Goal: Information Seeking & Learning: Learn about a topic

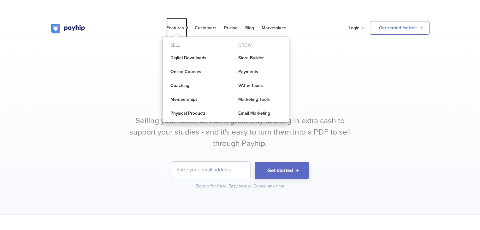
click at [183, 27] on span "Features" at bounding box center [176, 27] width 21 height 5
click at [201, 26] on link "Customers" at bounding box center [206, 28] width 22 height 21
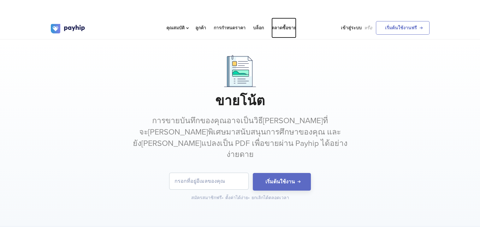
click at [294, 25] on font "ตลาดซื้อขาย" at bounding box center [283, 27] width 25 height 5
